Goal: Information Seeking & Learning: Find specific page/section

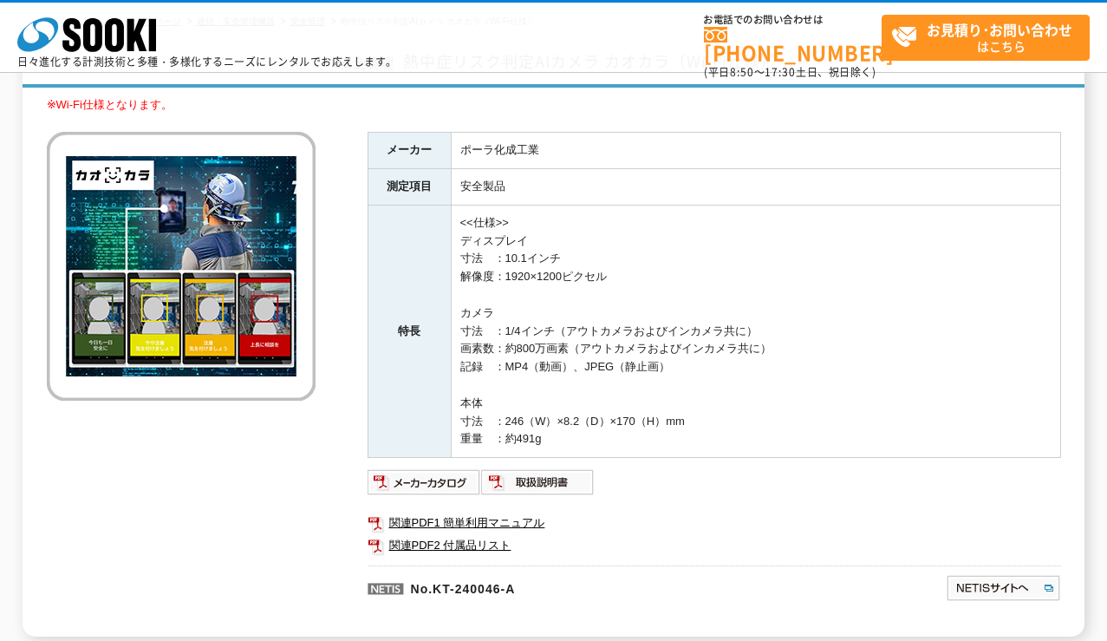
scroll to position [173, 0]
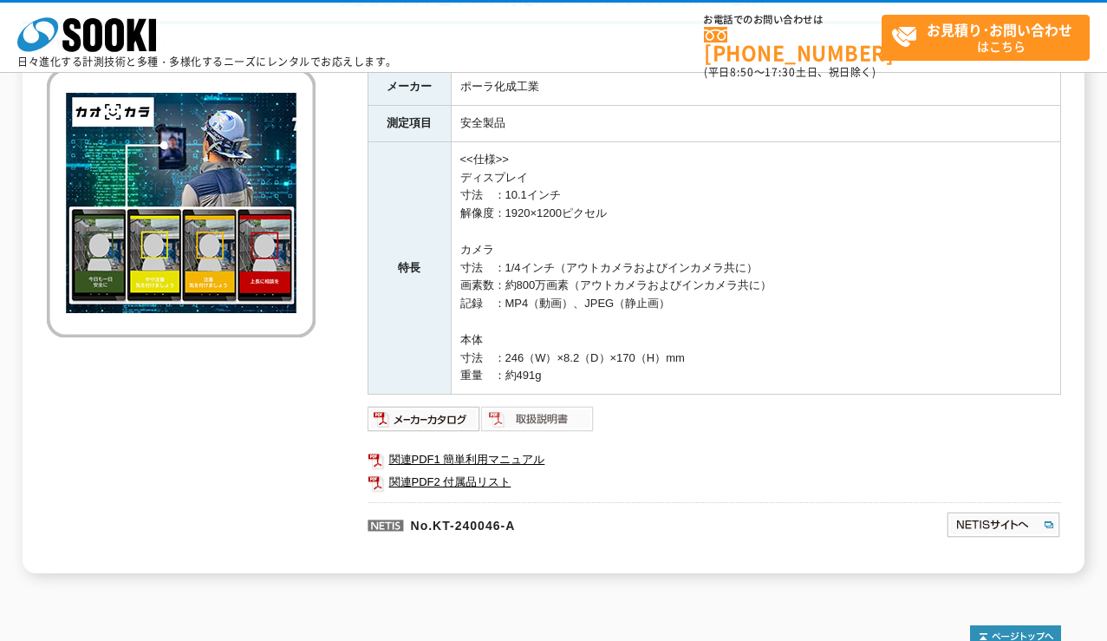
click at [567, 422] on img at bounding box center [538, 419] width 114 height 28
click at [437, 423] on img at bounding box center [425, 419] width 114 height 28
click at [452, 460] on link "関連PDF1 簡単利用マニュアル" at bounding box center [715, 459] width 694 height 23
click at [424, 480] on link "関連PDF2 付属品リスト" at bounding box center [715, 482] width 694 height 23
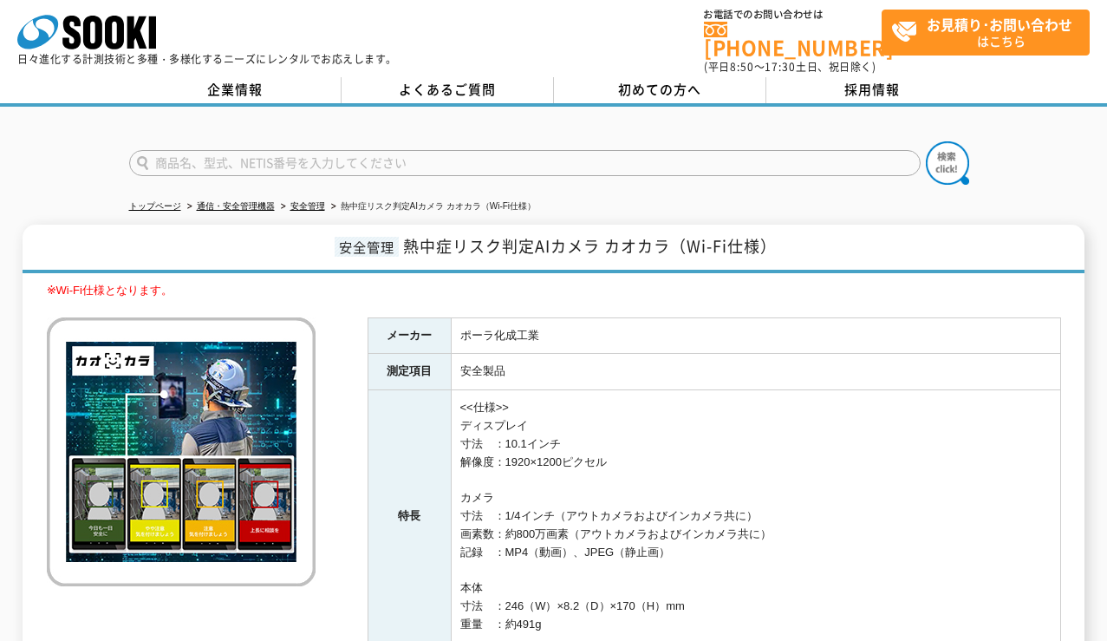
scroll to position [0, 0]
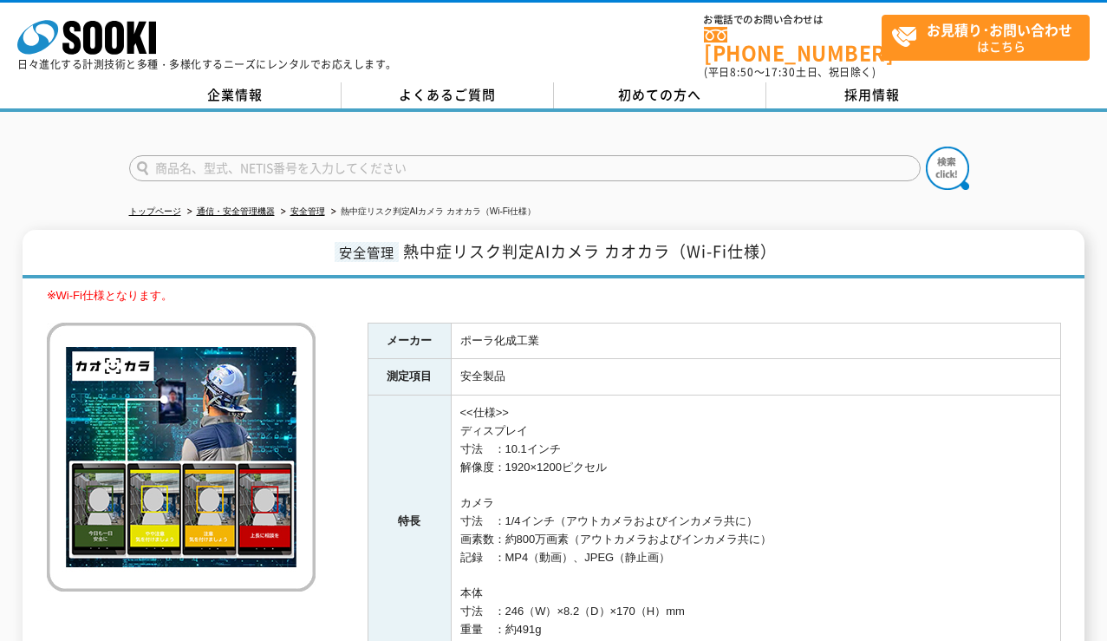
click at [238, 156] on input "text" at bounding box center [525, 168] width 792 height 26
type input "台"
click at [935, 153] on img at bounding box center [947, 168] width 43 height 43
